Goal: Information Seeking & Learning: Compare options

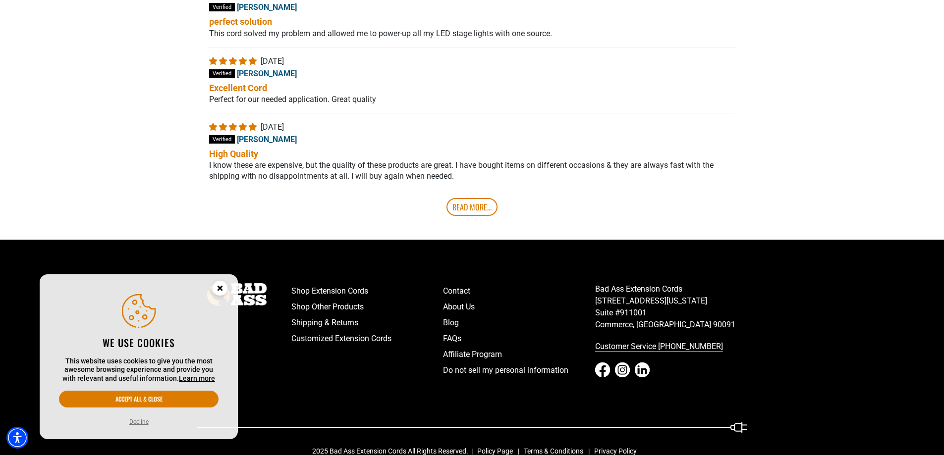
scroll to position [2195, 0]
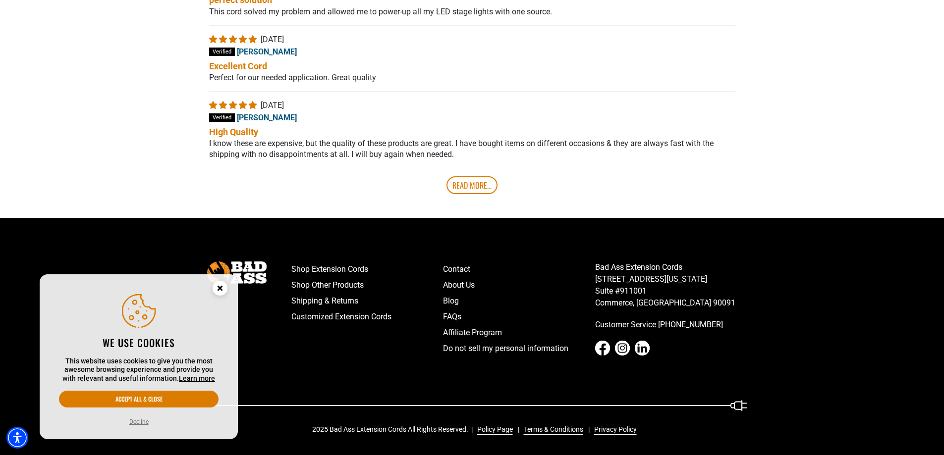
click at [219, 290] on icon "Close this option" at bounding box center [219, 287] width 3 height 3
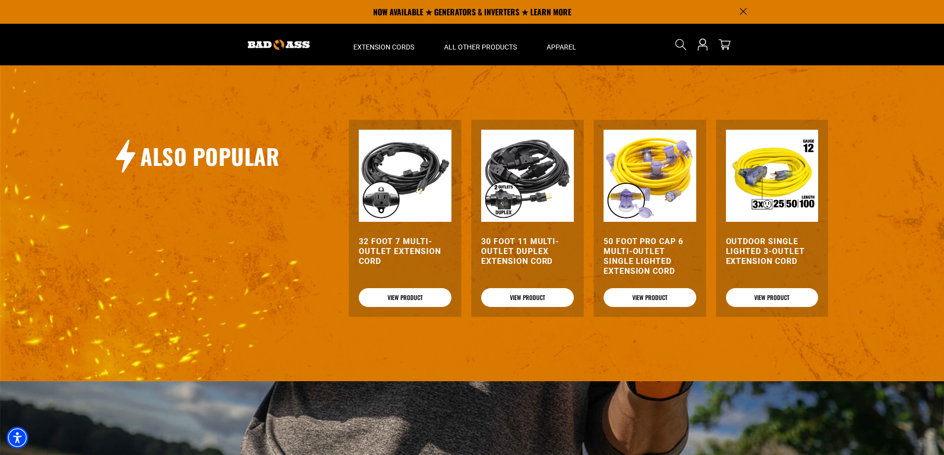
scroll to position [956, 0]
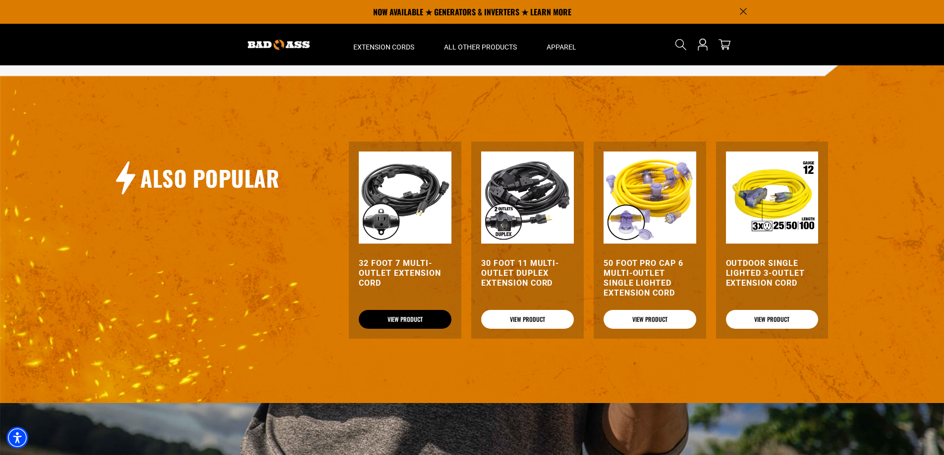
click at [416, 317] on link "View Product" at bounding box center [405, 319] width 93 height 19
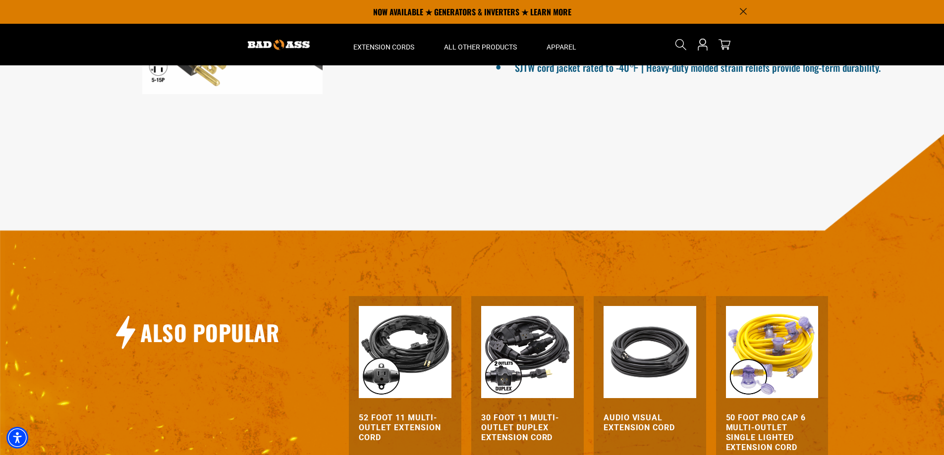
scroll to position [909, 0]
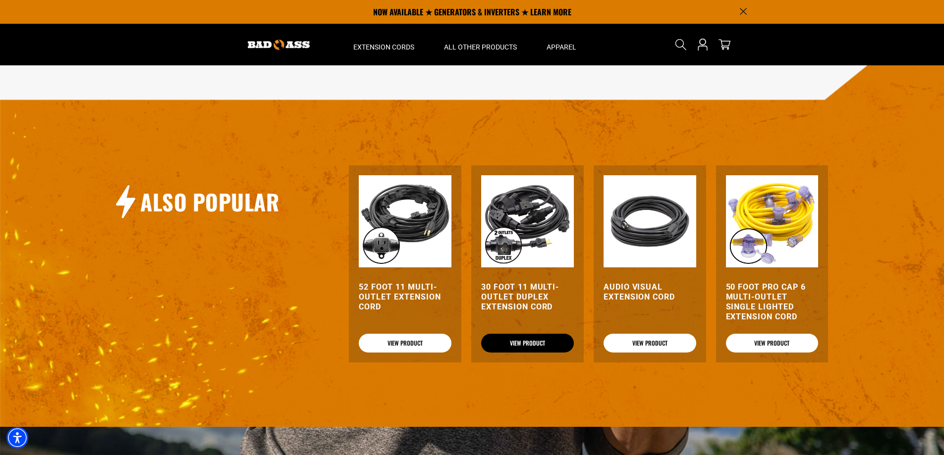
click at [511, 339] on link "View Product" at bounding box center [527, 343] width 93 height 19
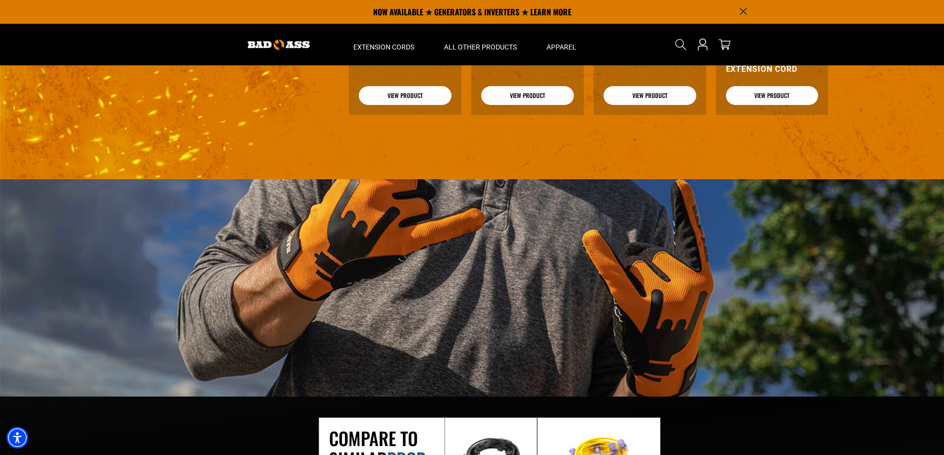
scroll to position [909, 0]
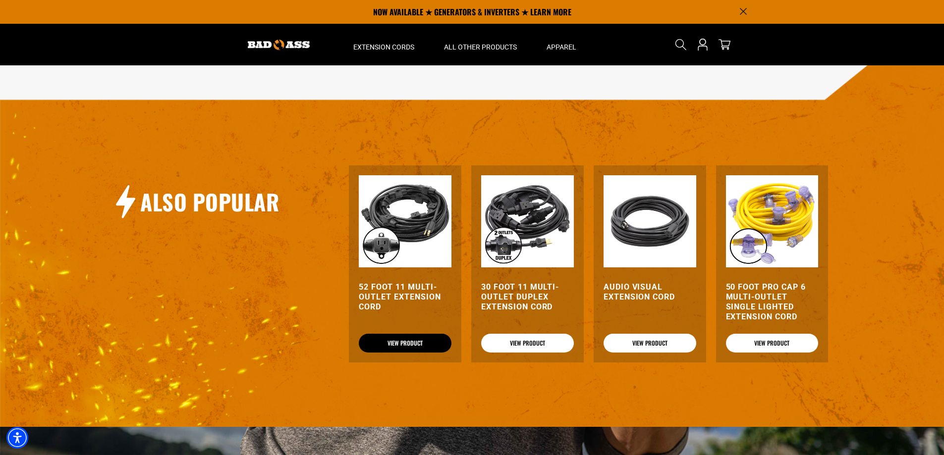
click at [397, 344] on link "View Product" at bounding box center [405, 343] width 93 height 19
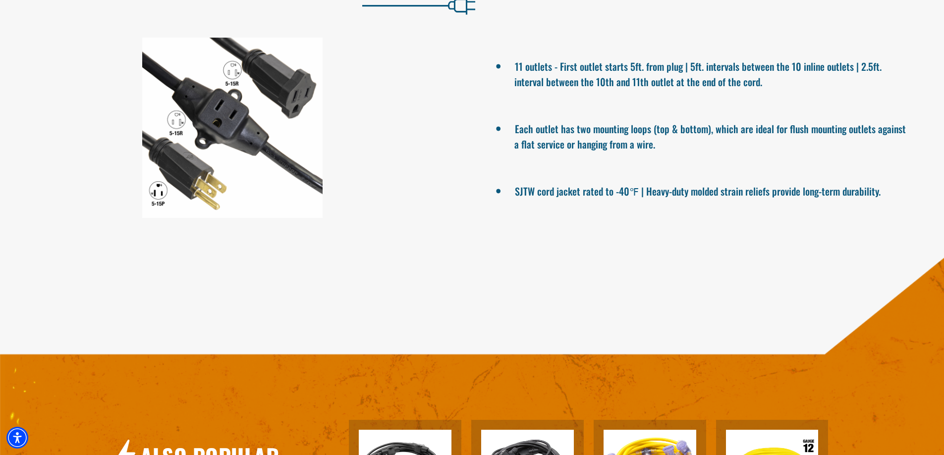
scroll to position [495, 0]
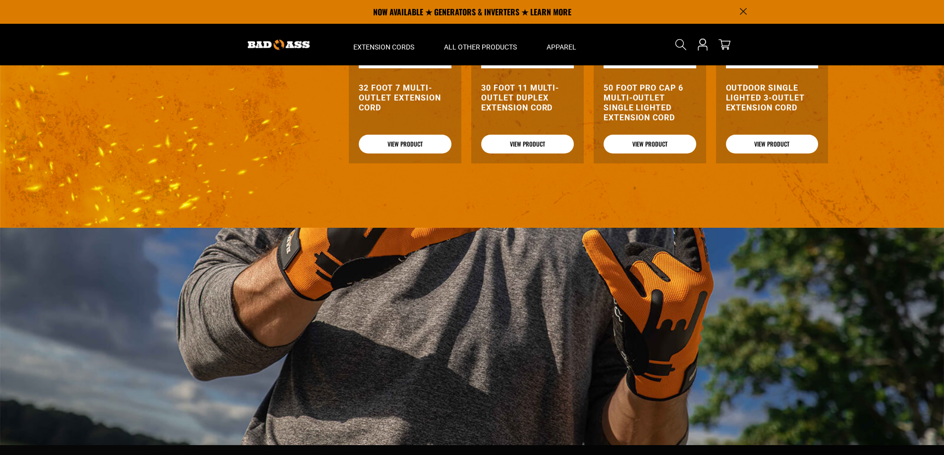
scroll to position [956, 0]
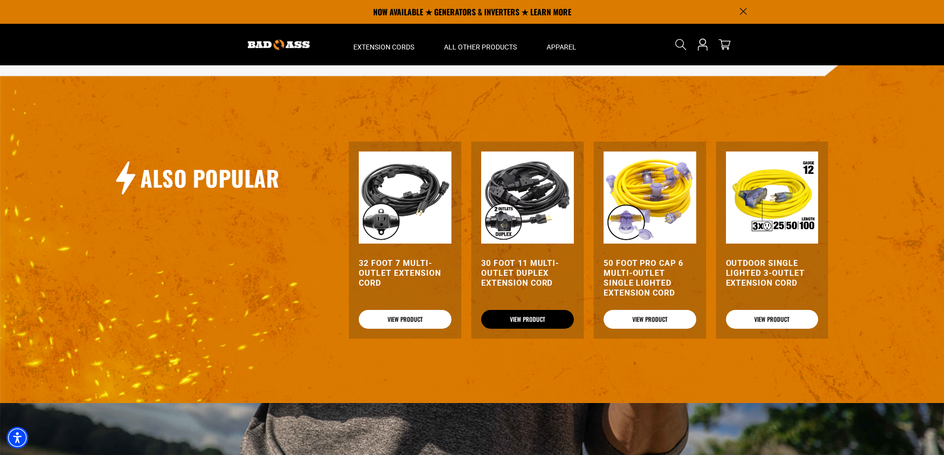
click at [529, 320] on link "View Product" at bounding box center [527, 319] width 93 height 19
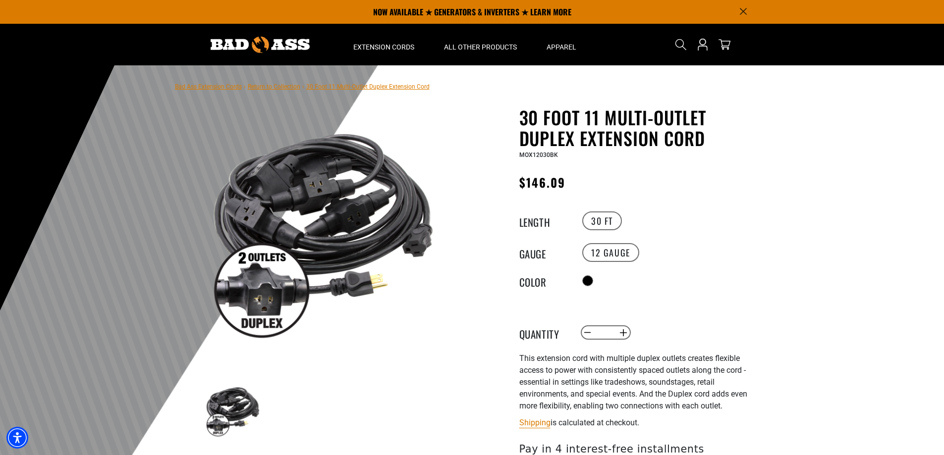
click at [866, 203] on div at bounding box center [472, 307] width 944 height 485
click at [706, 228] on div "30 FT" at bounding box center [670, 221] width 182 height 22
